Goal: Find contact information: Obtain details needed to contact an individual or organization

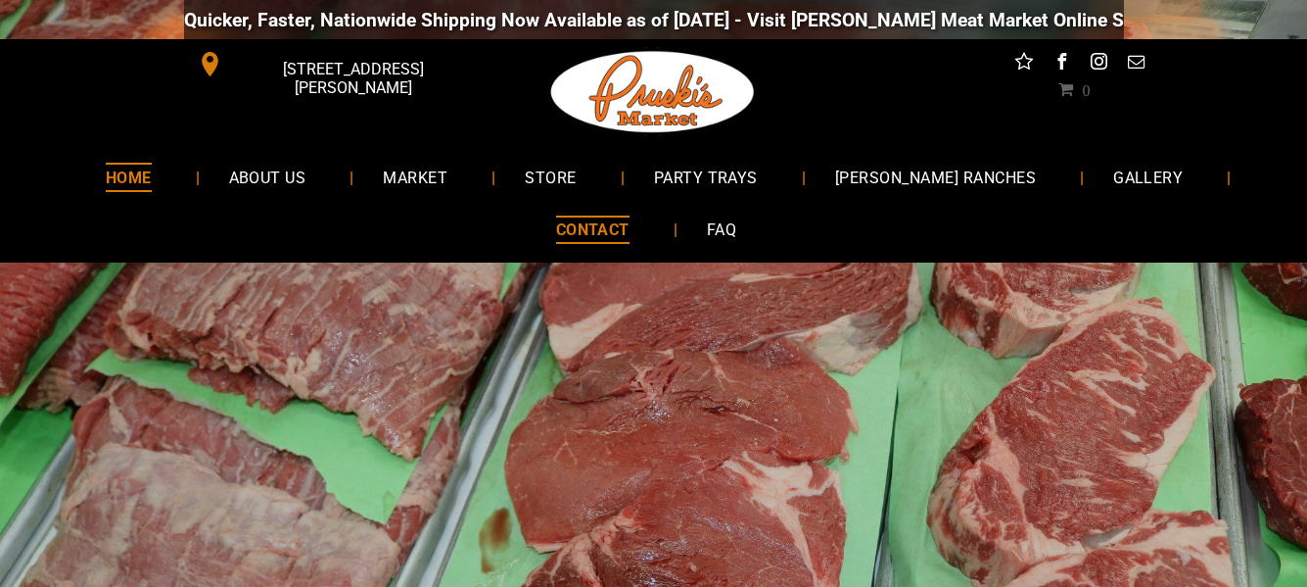
click at [609, 226] on span "CONTACT" at bounding box center [592, 229] width 73 height 28
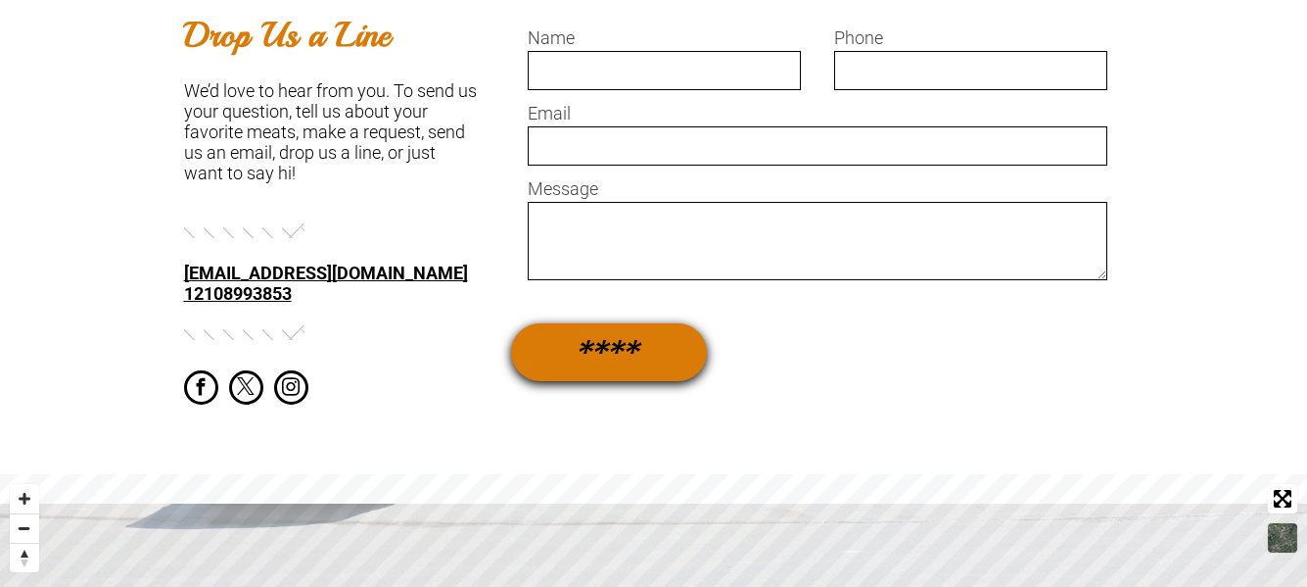
scroll to position [1371, 0]
